Goal: Book appointment/travel/reservation

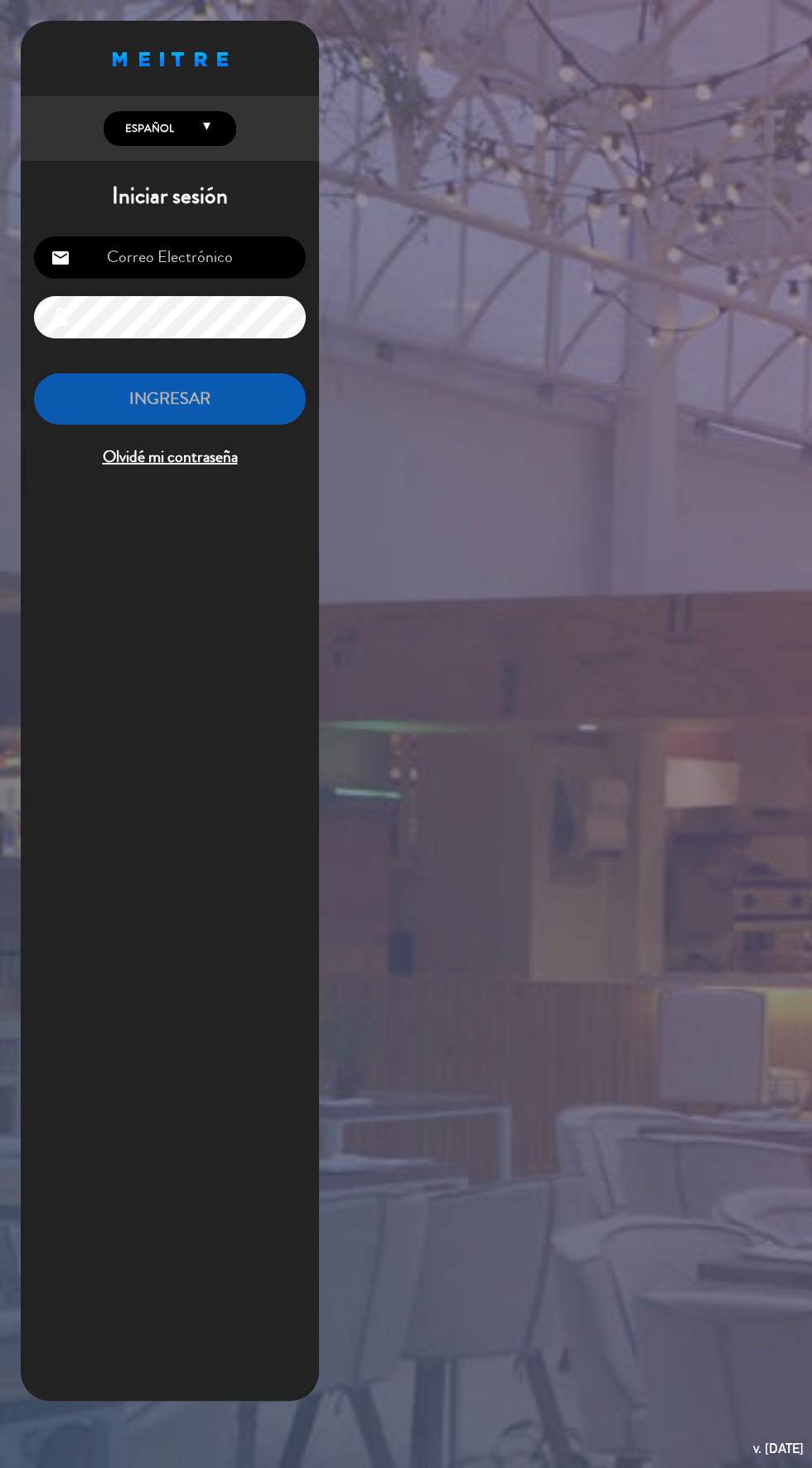
click at [258, 247] on input "email" at bounding box center [169, 257] width 272 height 42
type input "[DOMAIN_NAME][EMAIL_ADDRESS][DOMAIN_NAME]"
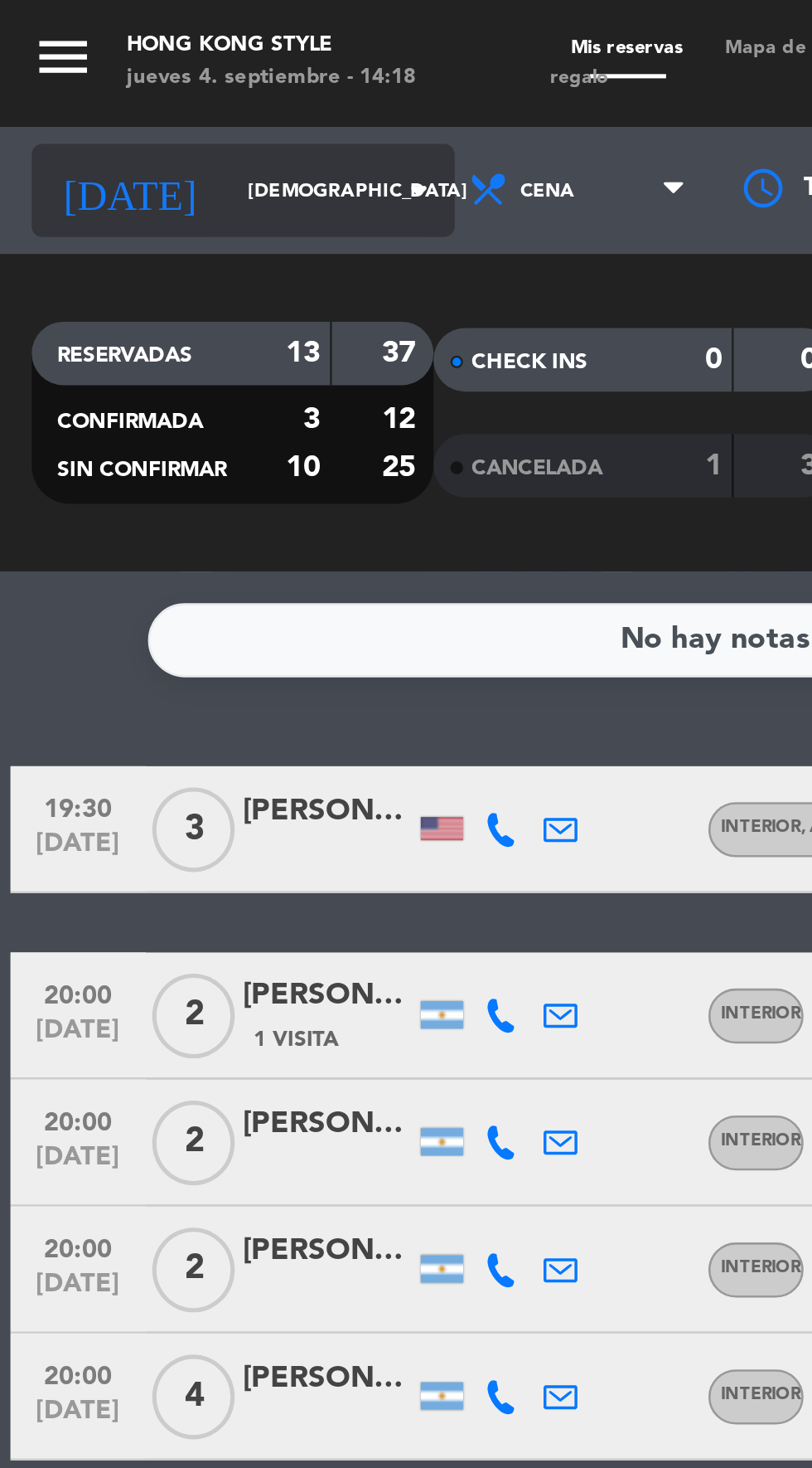
click at [89, 77] on input "[DEMOGRAPHIC_DATA] [DATE]" at bounding box center [140, 75] width 104 height 25
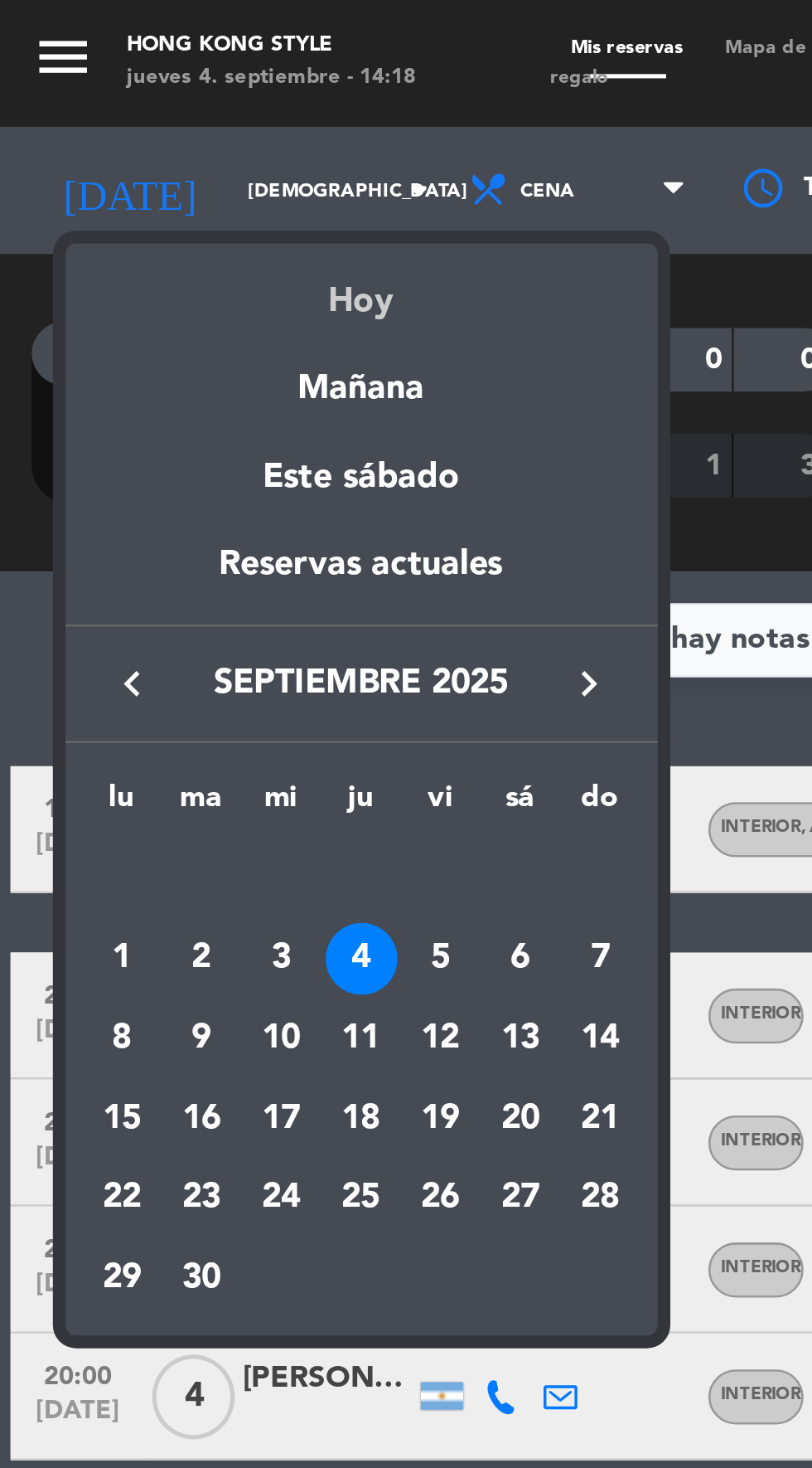
click at [139, 113] on div "Hoy" at bounding box center [141, 112] width 232 height 34
